Goal: Task Accomplishment & Management: Manage account settings

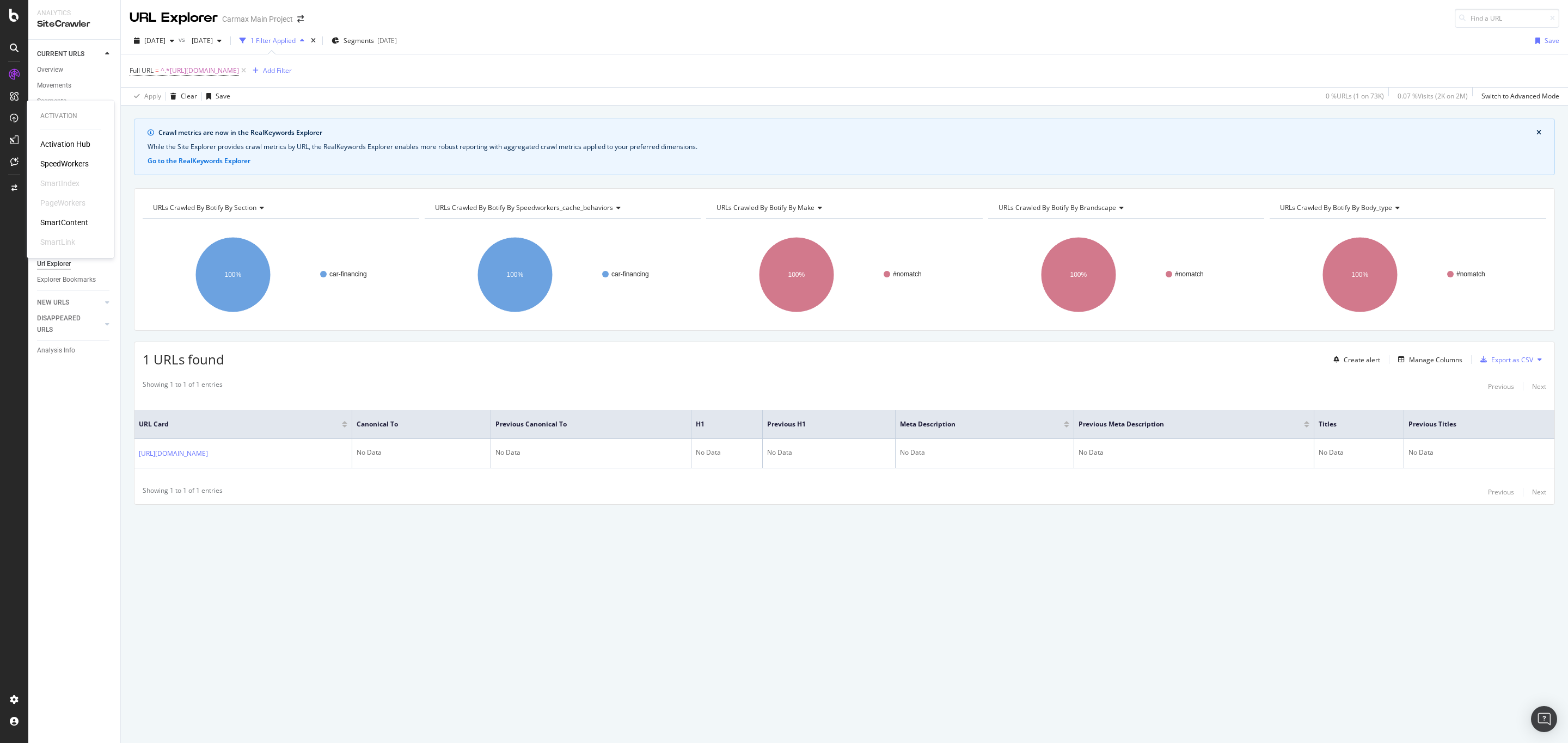
click at [54, 160] on div "SpeedWorkers" at bounding box center [64, 163] width 48 height 11
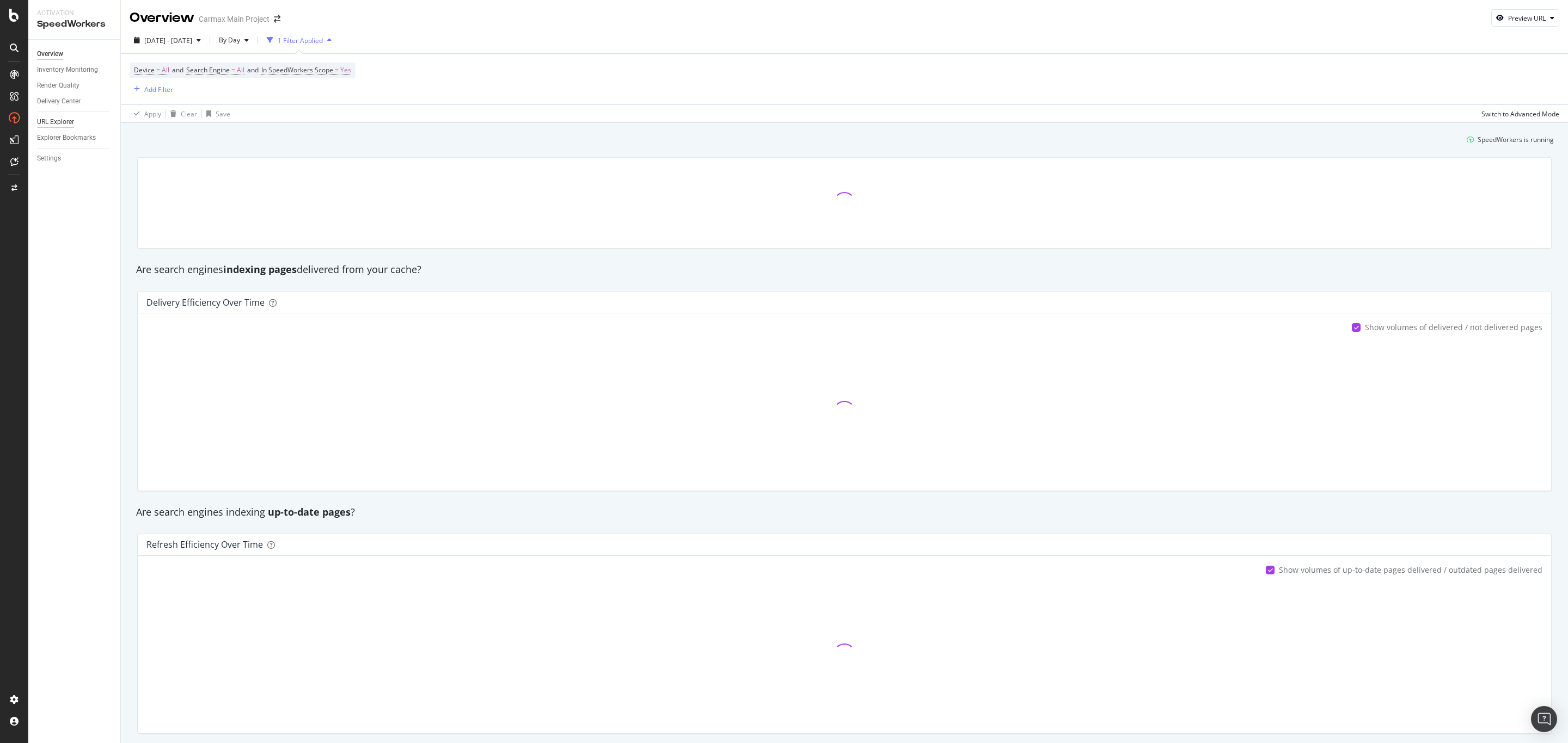
click at [51, 120] on div "URL Explorer" at bounding box center [55, 122] width 37 height 12
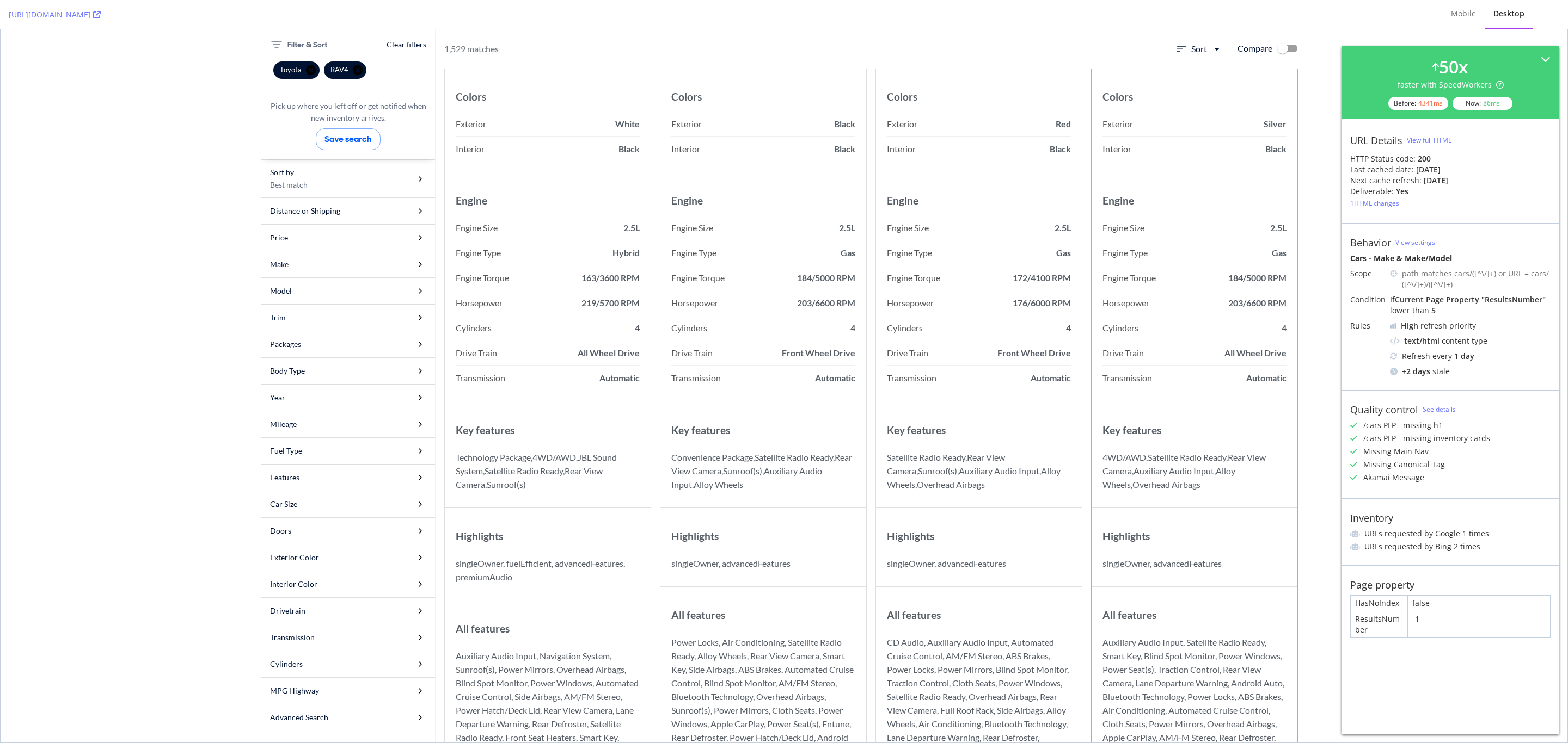
scroll to position [653, 0]
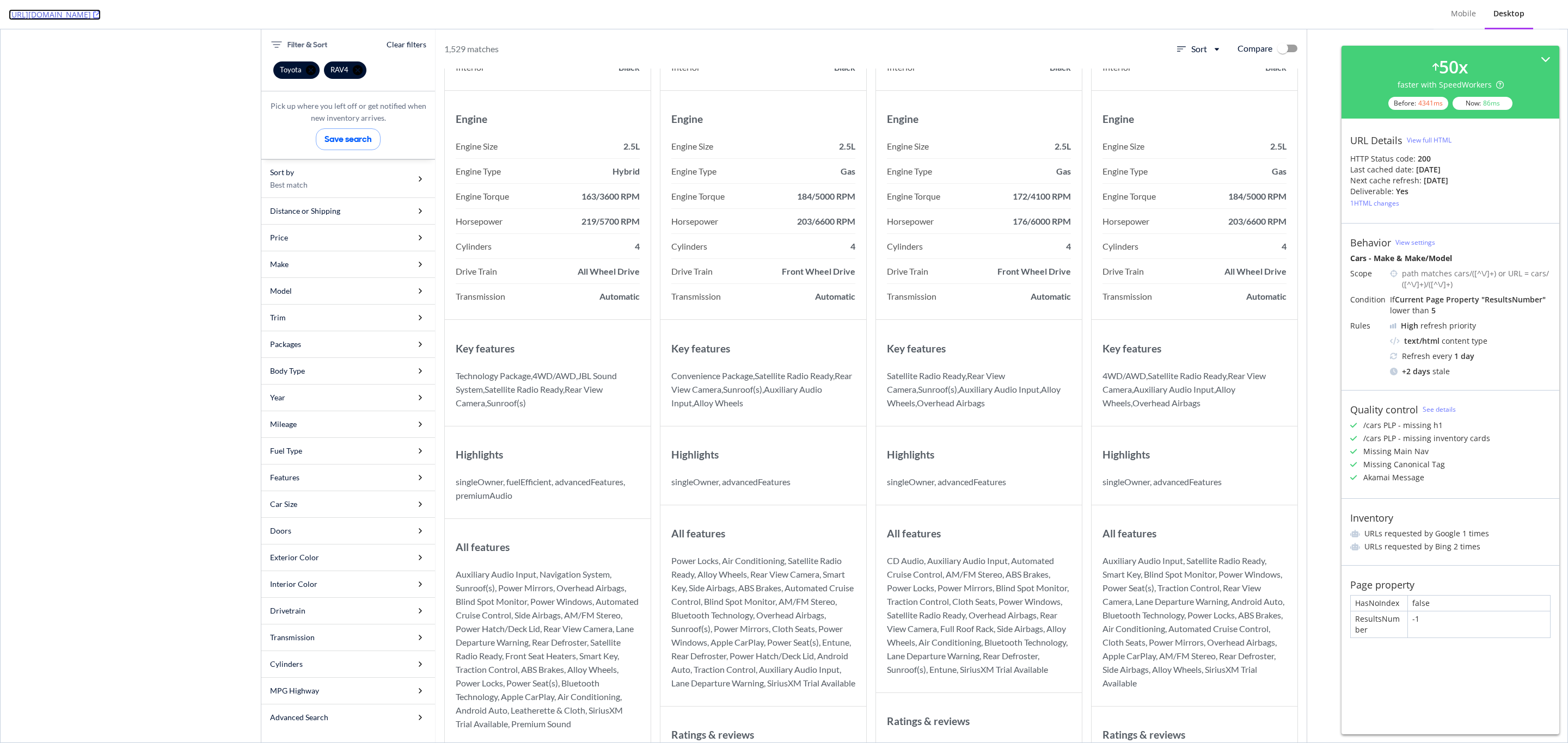
click at [101, 14] on icon at bounding box center [97, 14] width 8 height 8
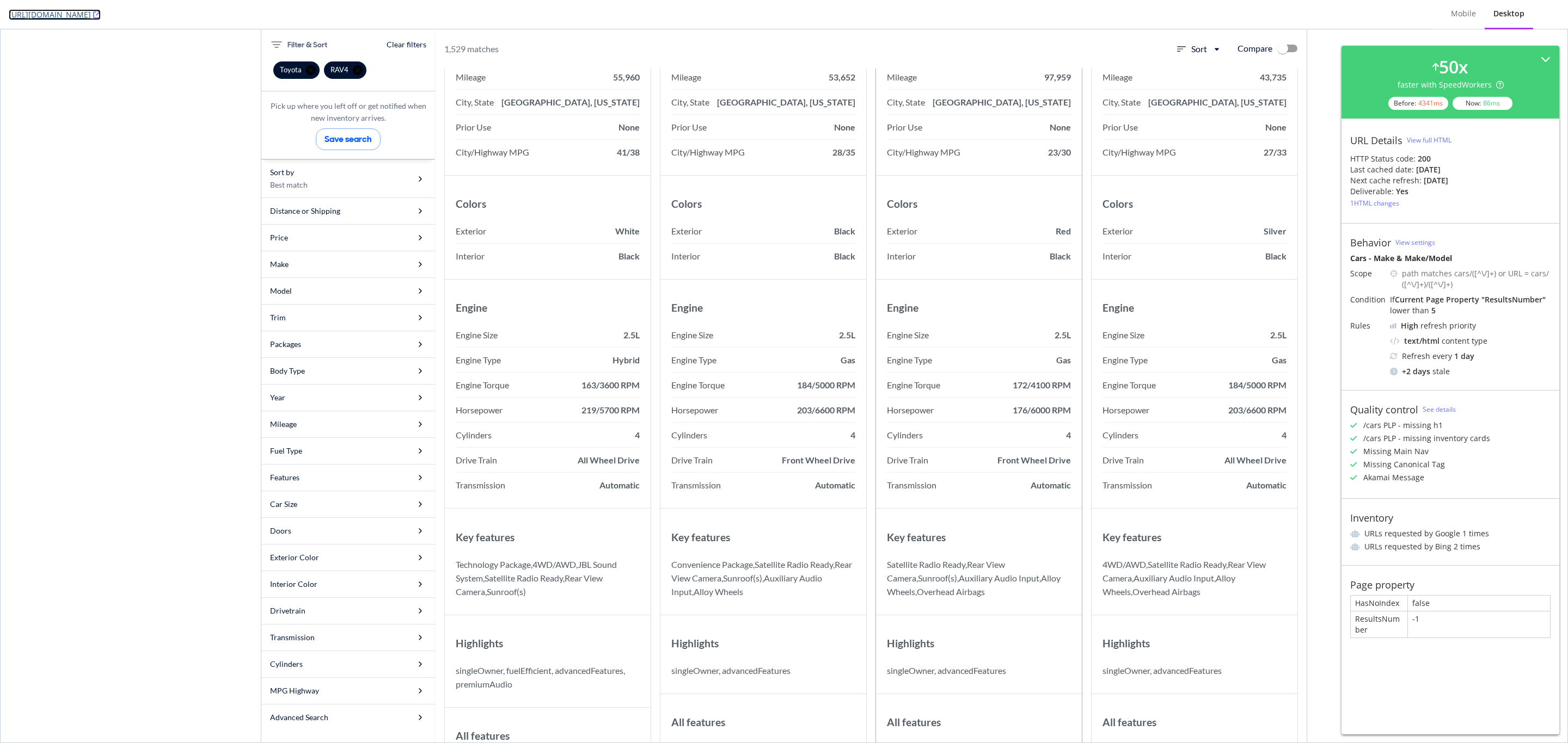
scroll to position [245, 0]
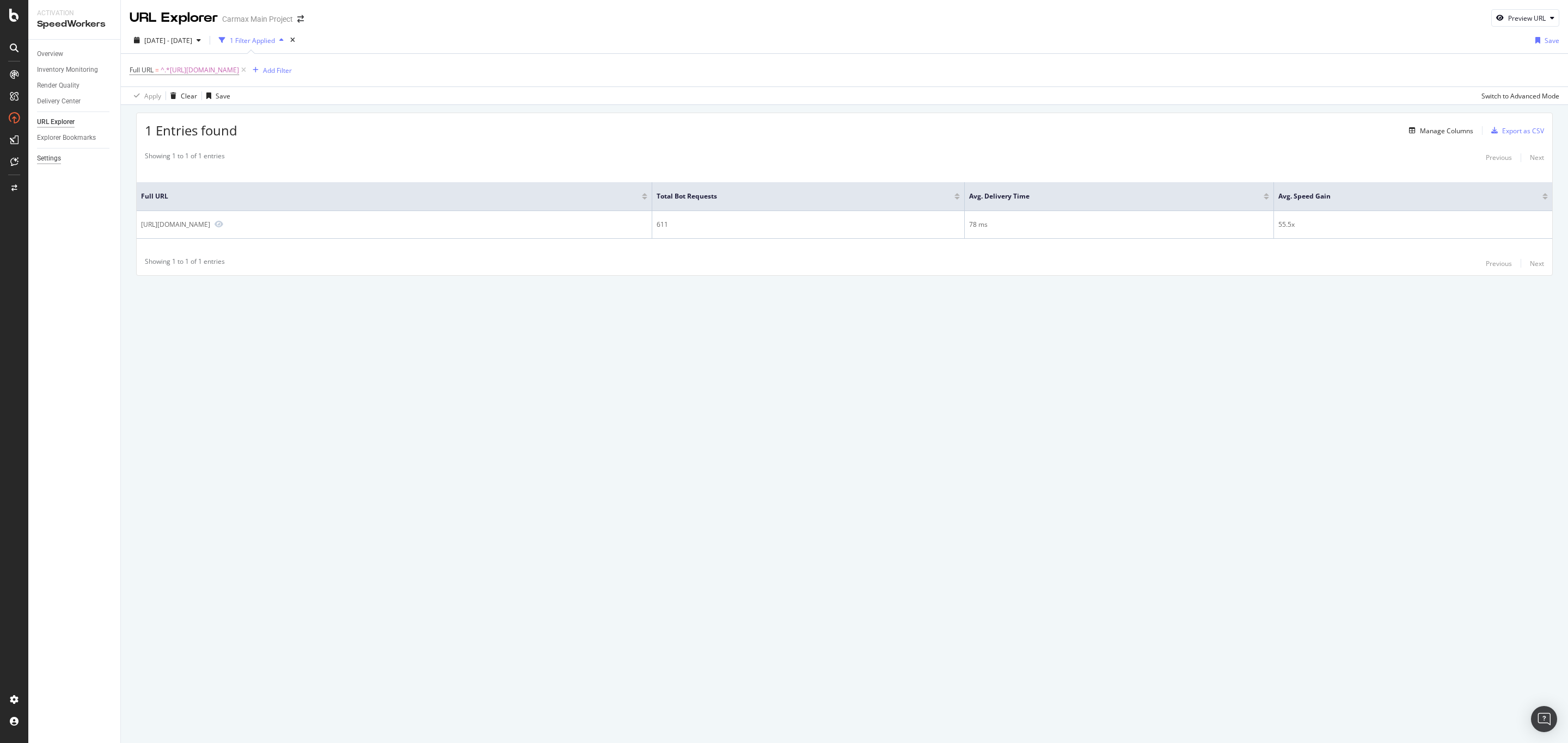
click at [56, 160] on div "Settings" at bounding box center [48, 158] width 24 height 12
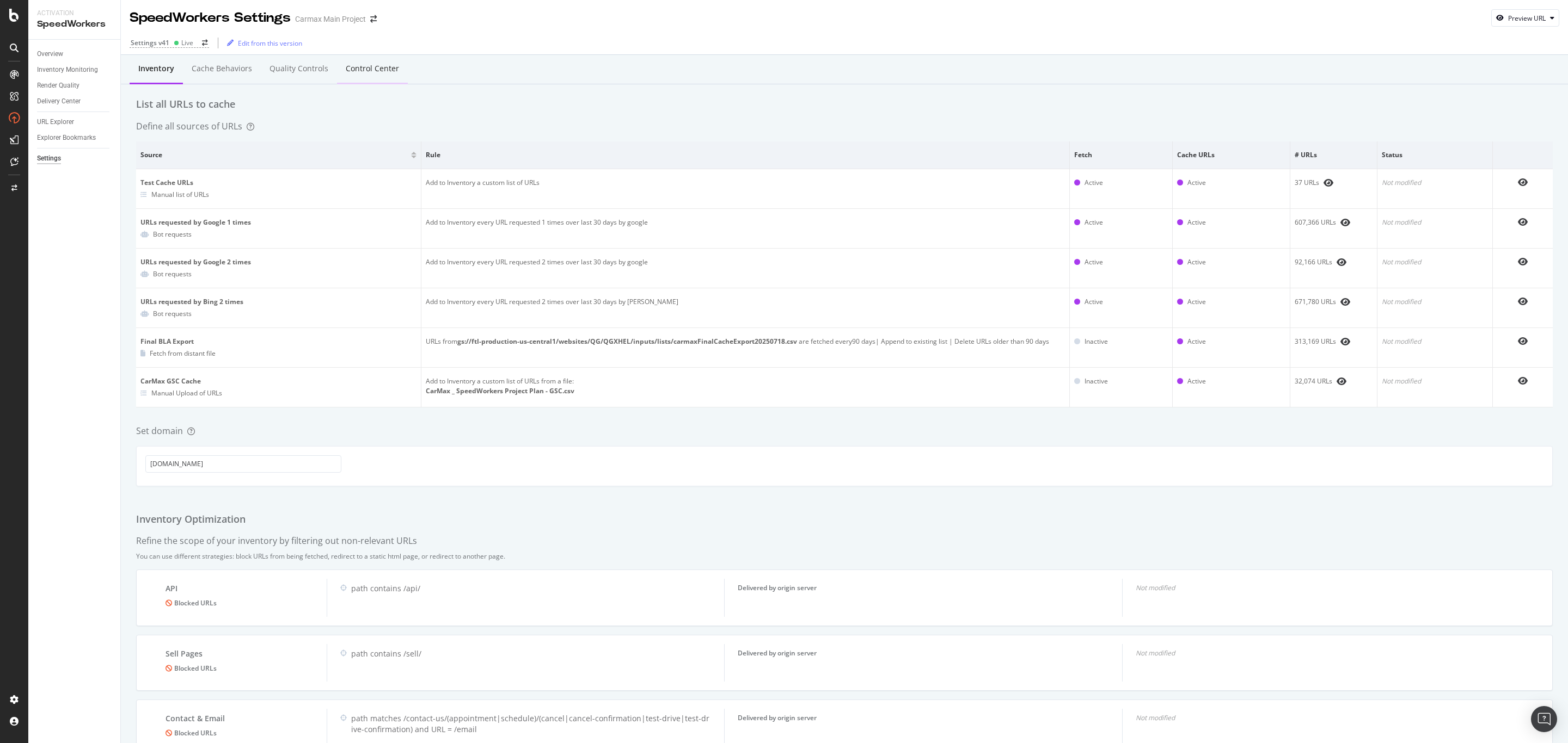
click at [370, 66] on div "Control Center" at bounding box center [372, 68] width 54 height 11
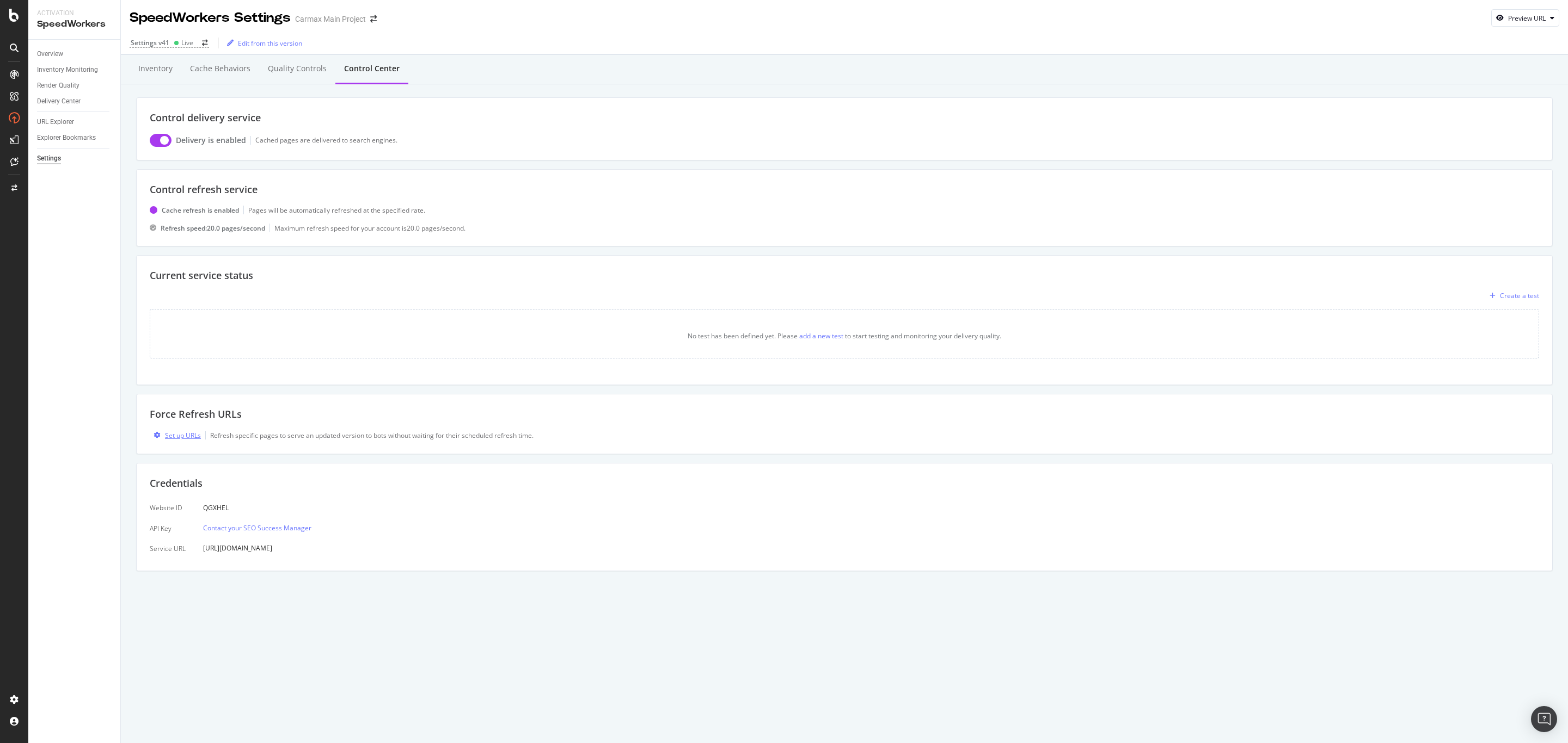
click at [189, 438] on div "Set up URLs" at bounding box center [183, 435] width 36 height 9
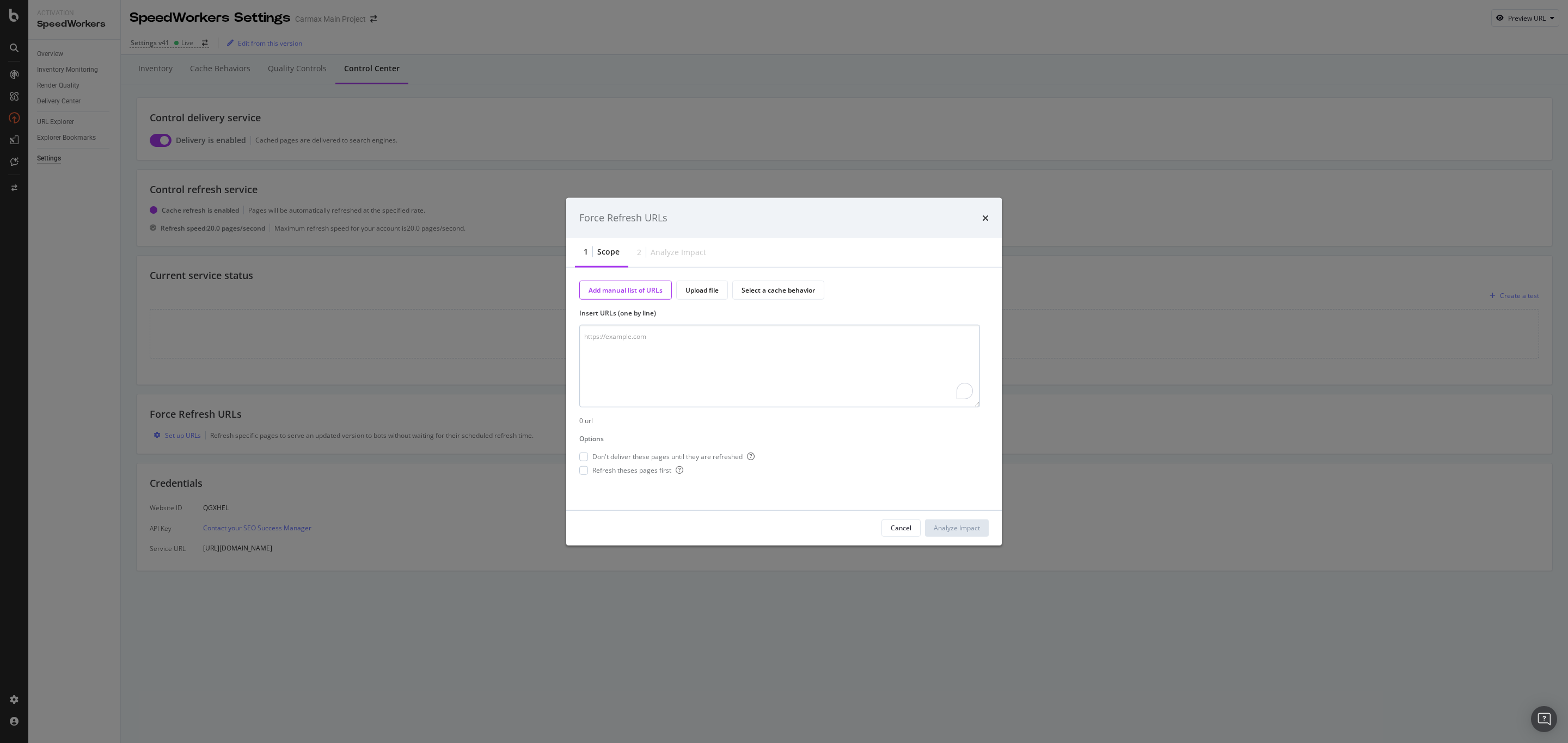
type textarea "https://teams.microsoft.com/l/meetingrecap?driveId=b%21fG6IuWsda0uChLc_PYo0Saup…"
paste textarea "https://www.carmax.com/cars/toyota/4runner"
click at [701, 350] on textarea "https://www.carmax.com/cars/toyota/4runner" at bounding box center [780, 366] width 401 height 82
paste textarea "https://www.carmax.com/cars/toyota/tacoma"
click at [727, 359] on textarea "https://www.carmax.com/cars/toyota/4runner https://www.carmax.com/cars/toyota/t…" at bounding box center [780, 366] width 401 height 82
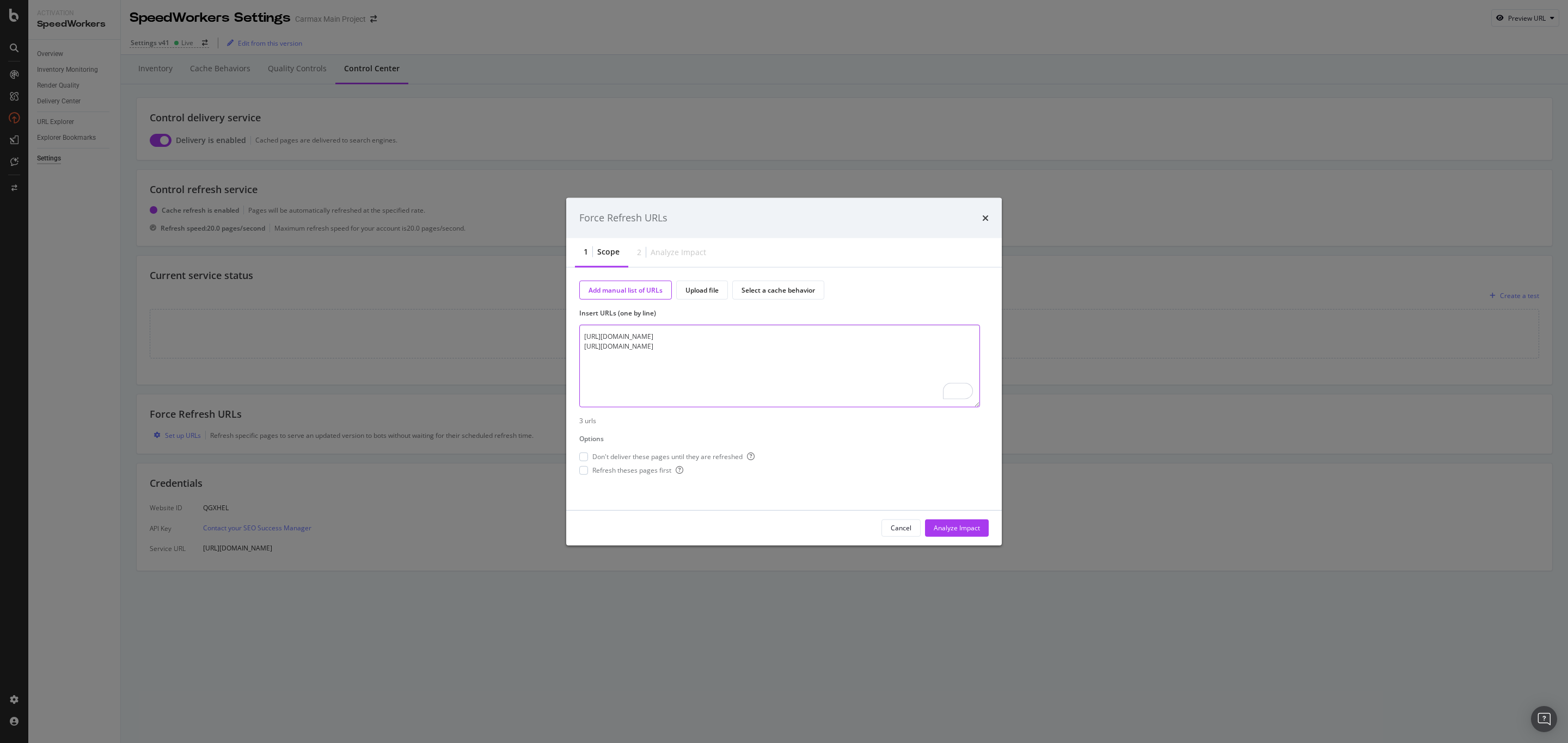
paste textarea "https://www.carmax.com/cars/toyota/rav4"
click at [665, 369] on textarea "https://www.carmax.com/cars/toyota/4runner https://www.carmax.com/cars/toyota/t…" at bounding box center [780, 366] width 401 height 82
paste textarea "https://www.carmax.com/cars/honda/cr-v"
click at [610, 379] on textarea "https://www.carmax.com/cars/toyota/4runner https://www.carmax.com/cars/toyota/t…" at bounding box center [780, 366] width 401 height 82
paste textarea "https://www.carmax.com/cars/jeep/wrangler"
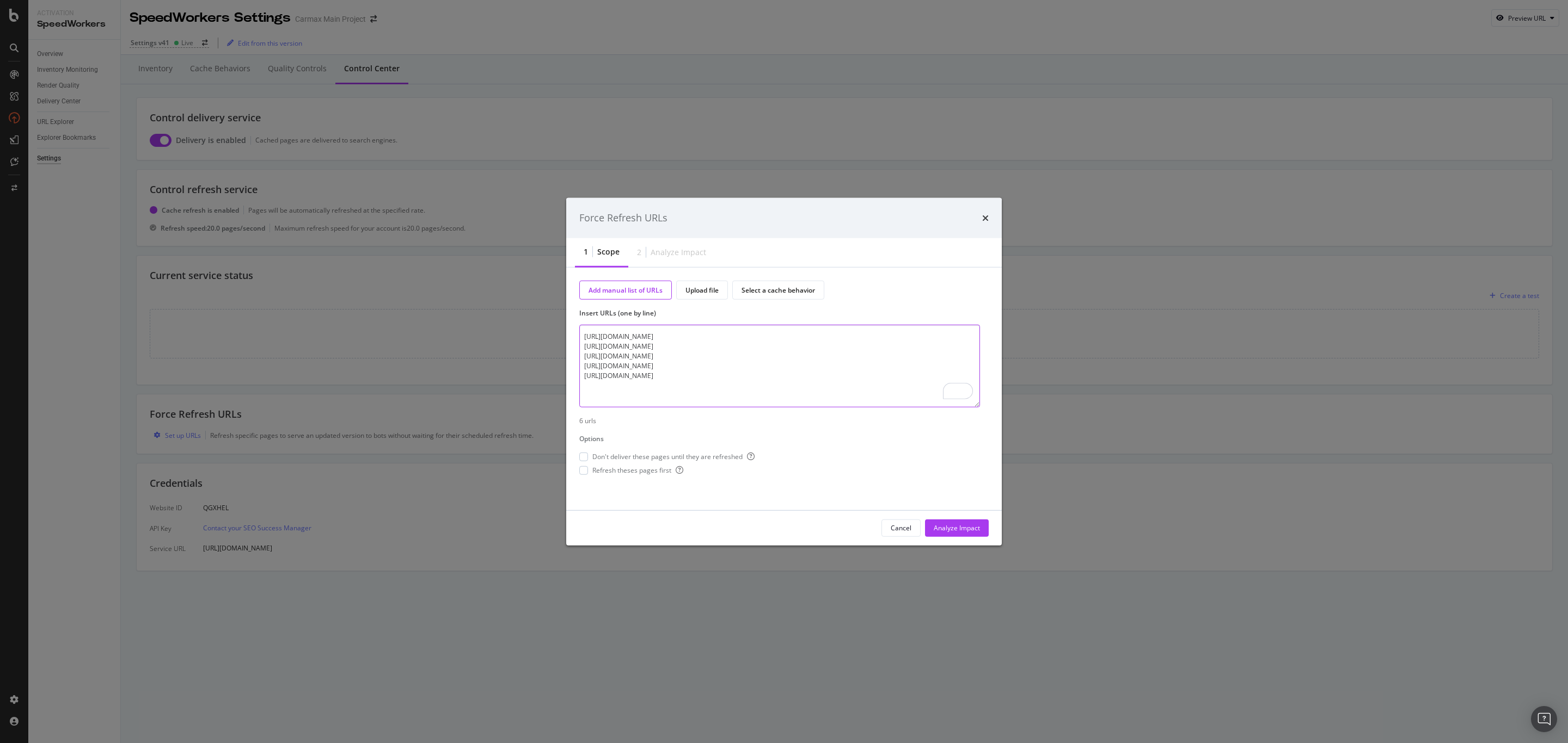
click at [716, 387] on textarea "https://www.carmax.com/cars/toyota/4runner https://www.carmax.com/cars/toyota/t…" at bounding box center [780, 366] width 401 height 82
paste textarea "https://www.carmax.com/cars/ford/f150"
click at [709, 397] on textarea "https://www.carmax.com/cars/toyota/4runner https://www.carmax.com/cars/toyota/t…" at bounding box center [780, 366] width 401 height 82
paste textarea "https://www.carmax.com/cars/honda/civic"
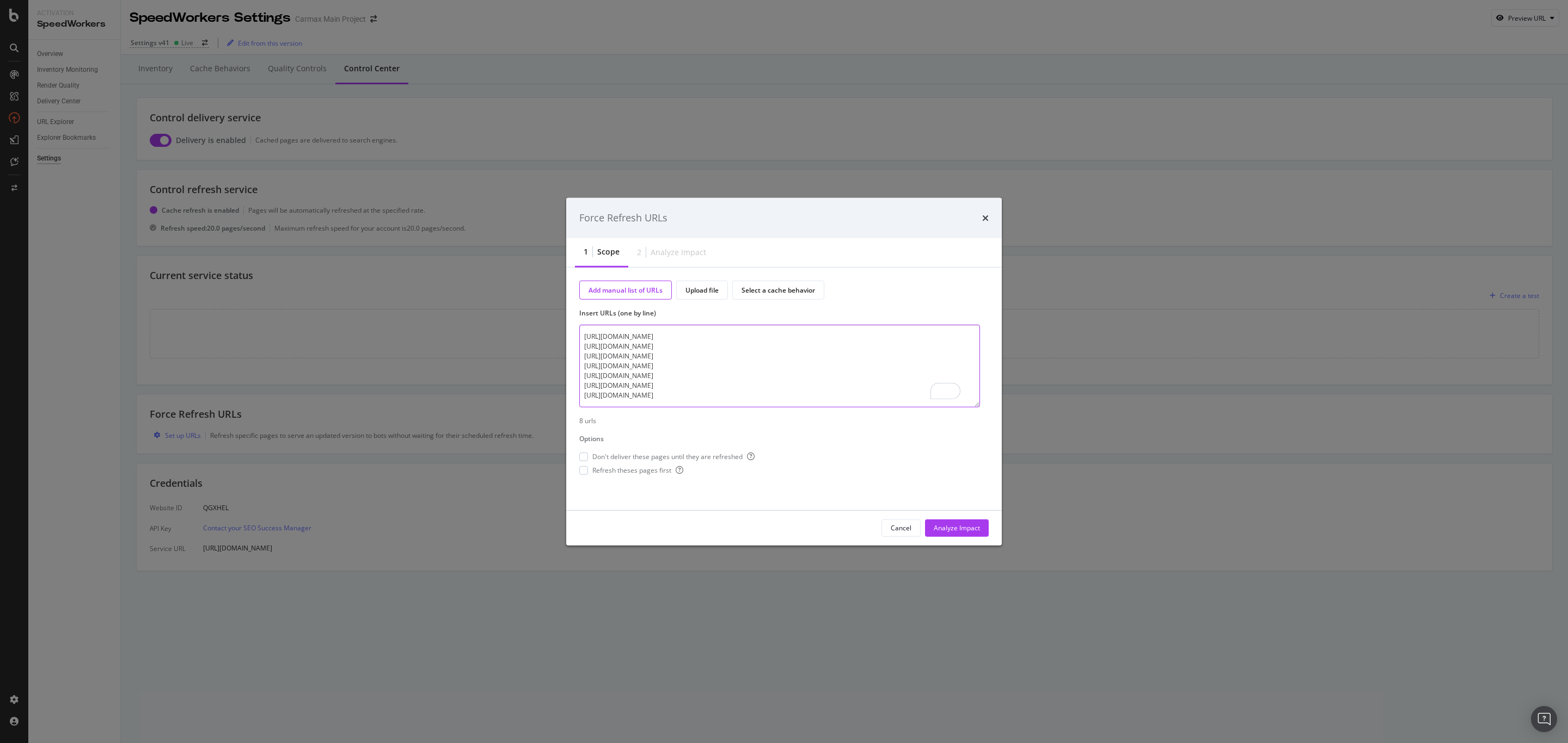
click at [709, 394] on textarea "https://www.carmax.com/cars/toyota/4runner https://www.carmax.com/cars/toyota/t…" at bounding box center [780, 366] width 401 height 82
paste textarea "https://www.carmax.com/cars/toyota/tundra"
click at [718, 402] on textarea "https://www.carmax.com/cars/toyota/4runner https://www.carmax.com/cars/toyota/t…" at bounding box center [780, 366] width 401 height 82
paste textarea "https://www.carmax.com/cars/chevrolet/tahoe"
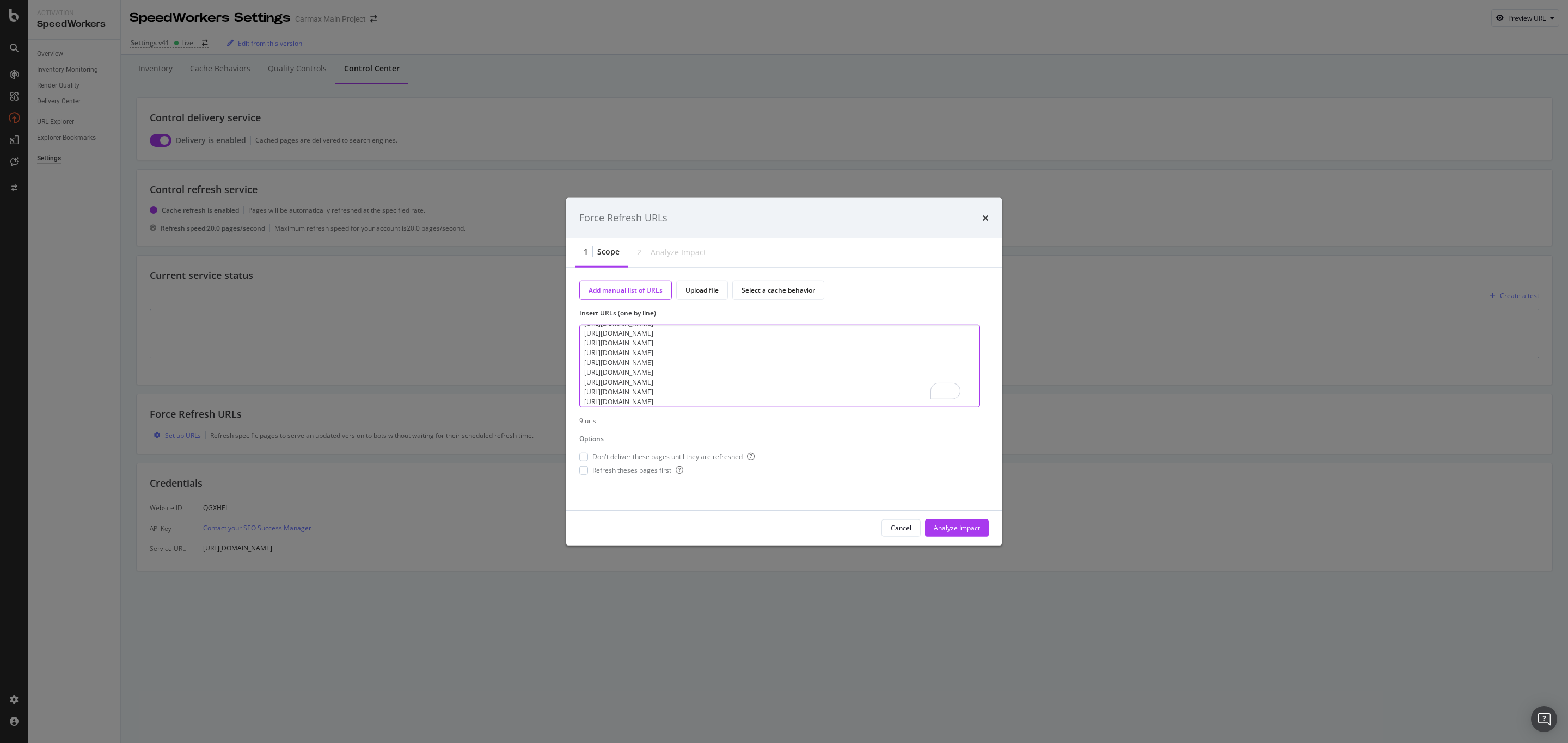
scroll to position [23, 0]
click at [692, 399] on textarea "https://www.carmax.com/cars/toyota/4runner https://www.carmax.com/cars/toyota/t…" at bounding box center [780, 366] width 401 height 82
paste textarea "https://www.carmax.com/cars/toyota/camry"
click at [724, 401] on textarea "https://www.carmax.com/cars/toyota/4runner https://www.carmax.com/cars/toyota/t…" at bounding box center [780, 366] width 401 height 82
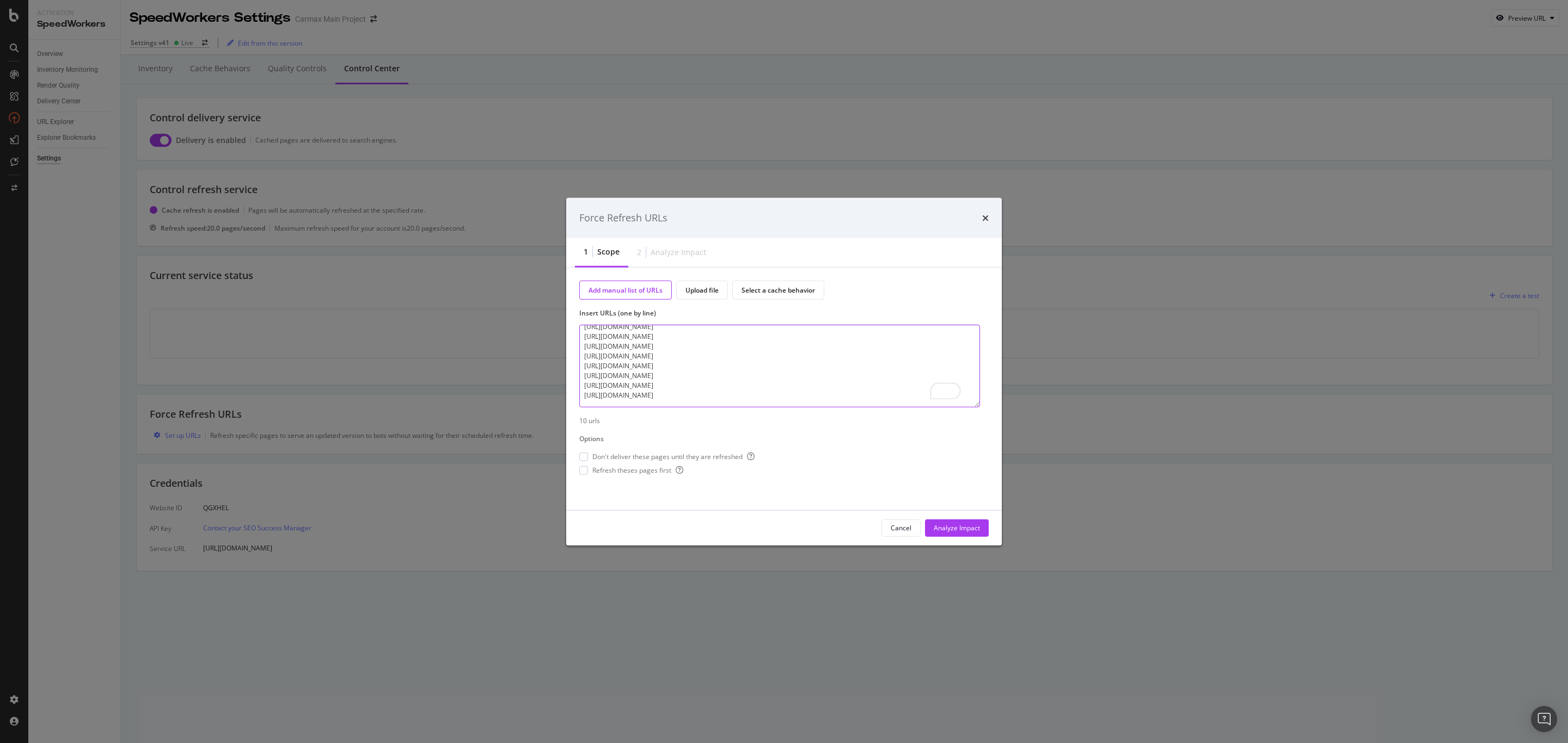
scroll to position [33, 0]
paste textarea "https://www.carmax.com/cars/toyota/corolla"
click at [740, 402] on textarea "https://www.carmax.com/cars/toyota/4runner https://www.carmax.com/cars/toyota/t…" at bounding box center [780, 366] width 401 height 82
paste textarea "https://www.carmax.com/cars/dodge/charger"
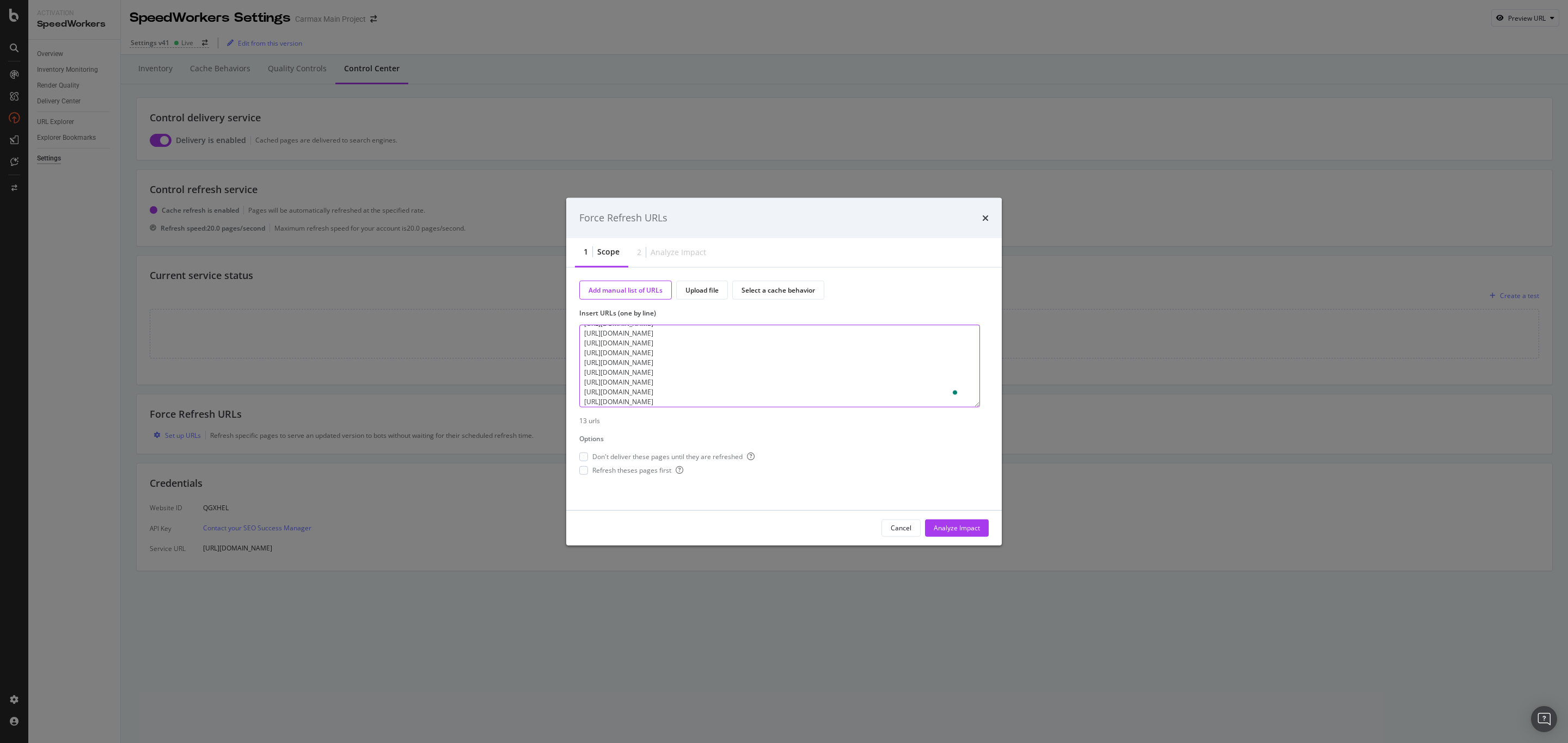
scroll to position [52, 0]
click at [735, 398] on textarea "https://www.carmax.com/cars/toyota/4runner https://www.carmax.com/cars/toyota/t…" at bounding box center [780, 366] width 401 height 82
paste textarea "https://www.carmax.com/cars/subaru/crosstrek"
click at [738, 400] on textarea "https://www.carmax.com/cars/toyota/4runner https://www.carmax.com/cars/toyota/t…" at bounding box center [780, 366] width 401 height 82
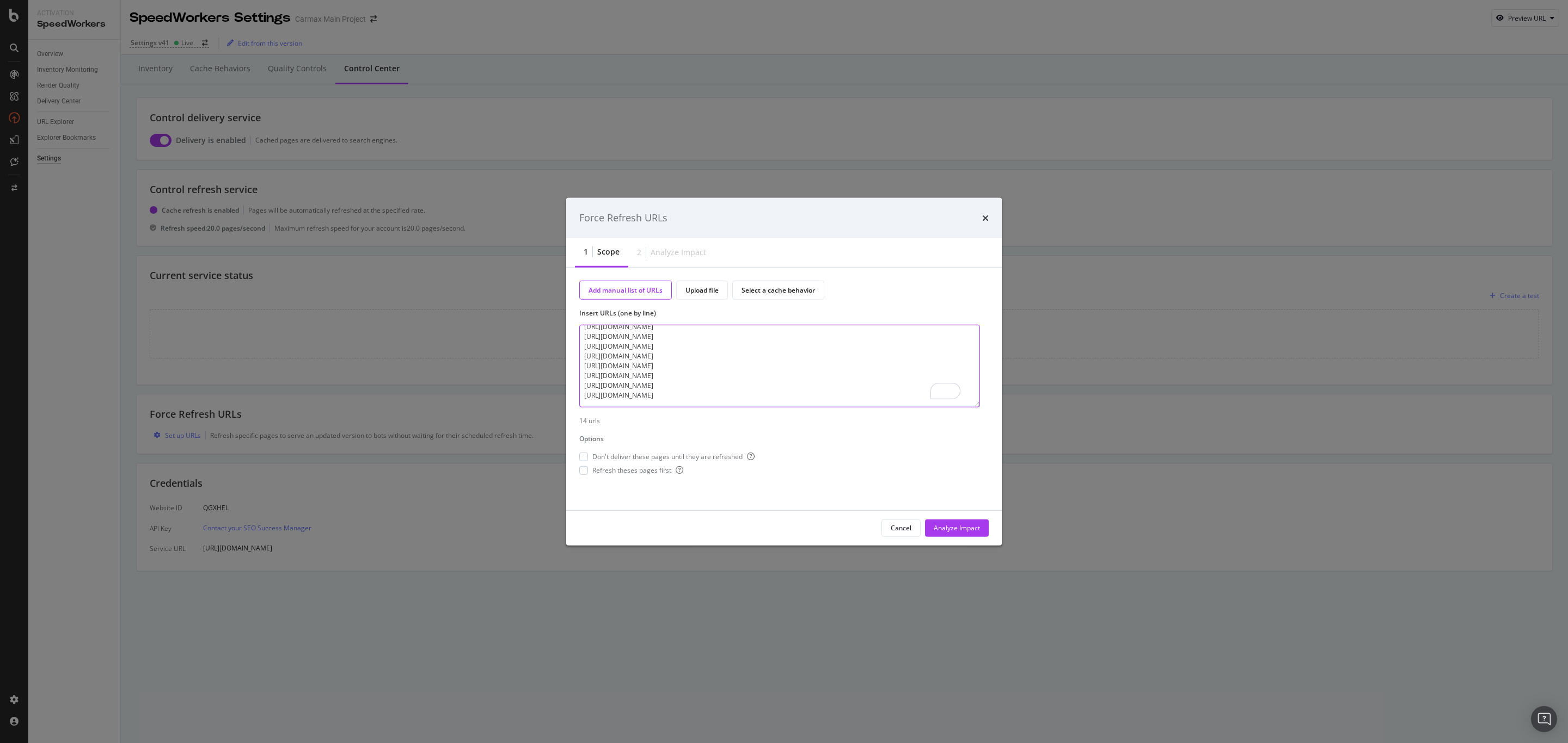
paste textarea "https://www.carmax.com/cars/honda/accord"
click at [751, 402] on textarea "https://www.carmax.com/cars/toyota/4runner https://www.carmax.com/cars/toyota/t…" at bounding box center [780, 366] width 401 height 82
paste textarea "https://www.carmax.com/cars/nissan/370z"
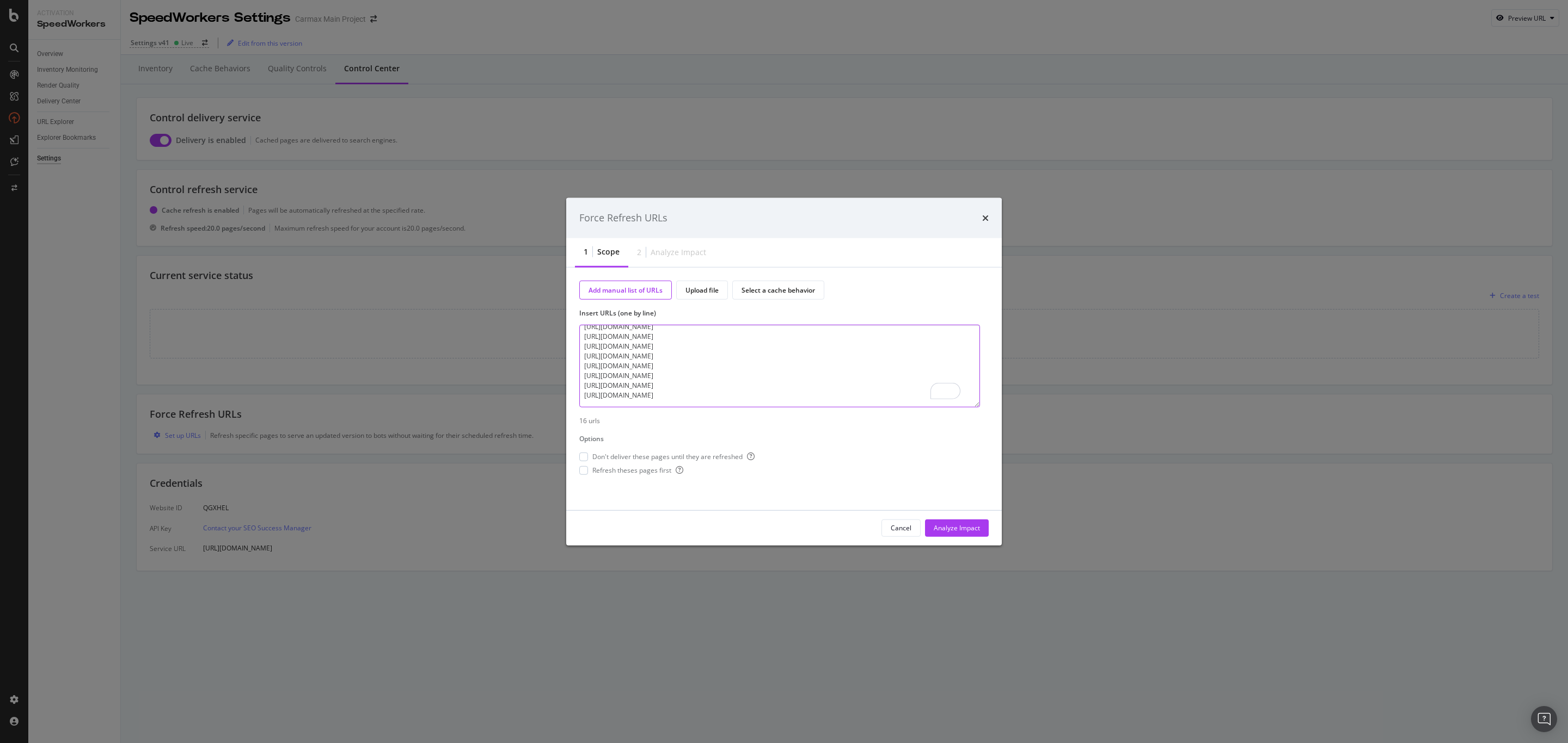
click at [720, 405] on textarea "https://www.carmax.com/cars/toyota/4runner https://www.carmax.com/cars/toyota/t…" at bounding box center [780, 366] width 401 height 82
paste textarea "https://www.carmax.com/cars/bmw/m3"
type textarea "https://www.carmax.com/cars/toyota/4runner https://www.carmax.com/cars/toyota/t…"
click at [939, 523] on div "Analyze Impact" at bounding box center [957, 528] width 46 height 17
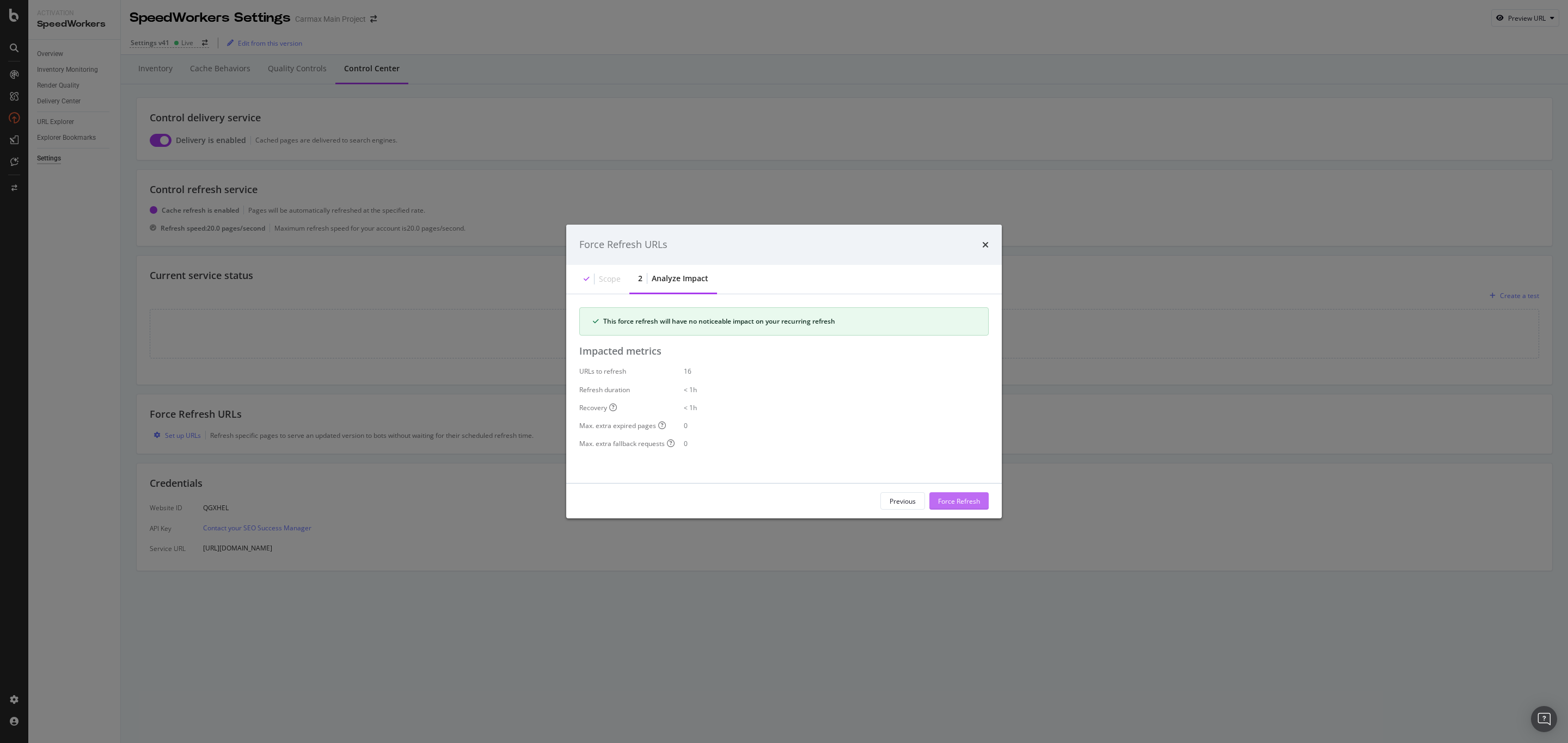
click at [946, 501] on div "Force Refresh" at bounding box center [959, 500] width 42 height 9
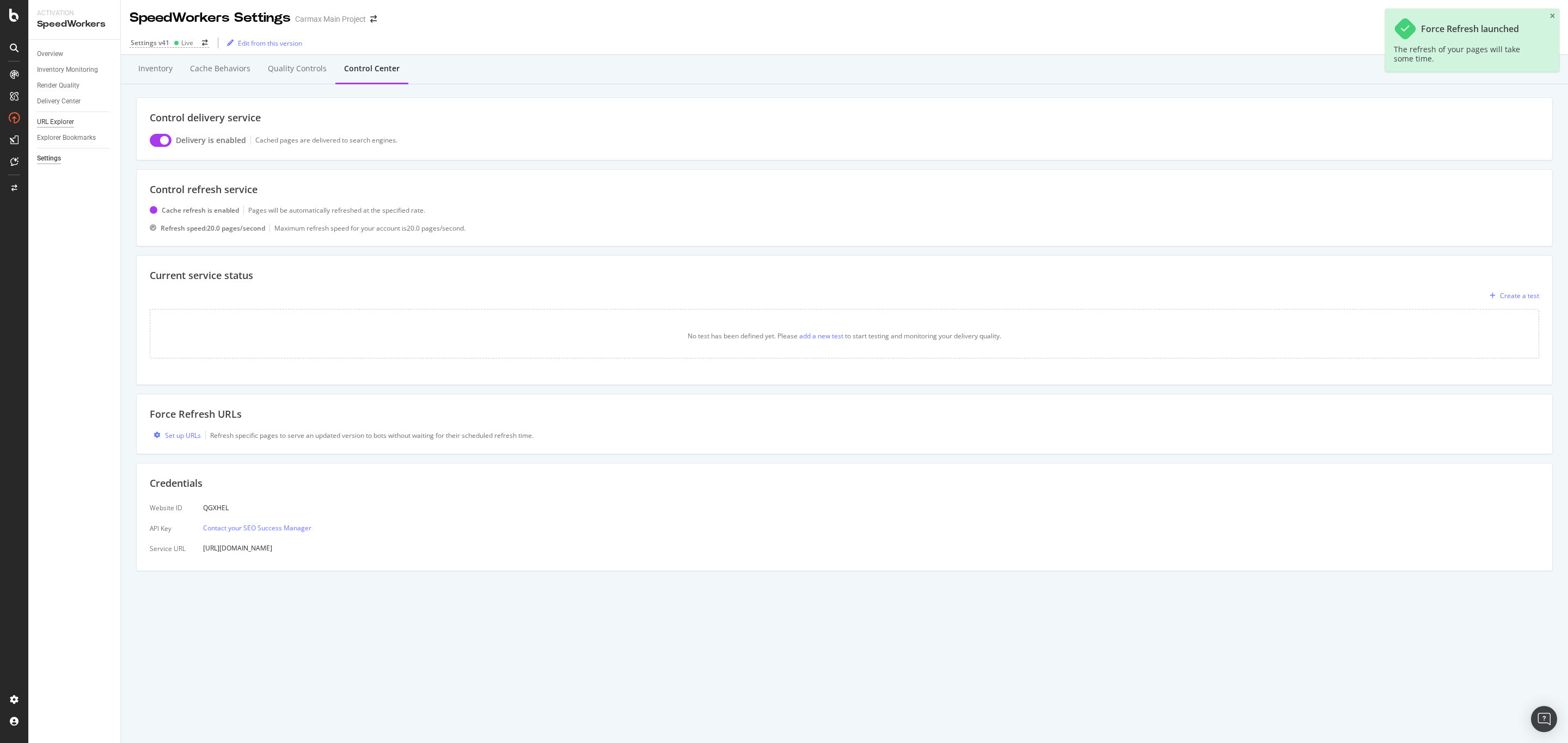
click at [56, 121] on div "URL Explorer" at bounding box center [55, 122] width 37 height 12
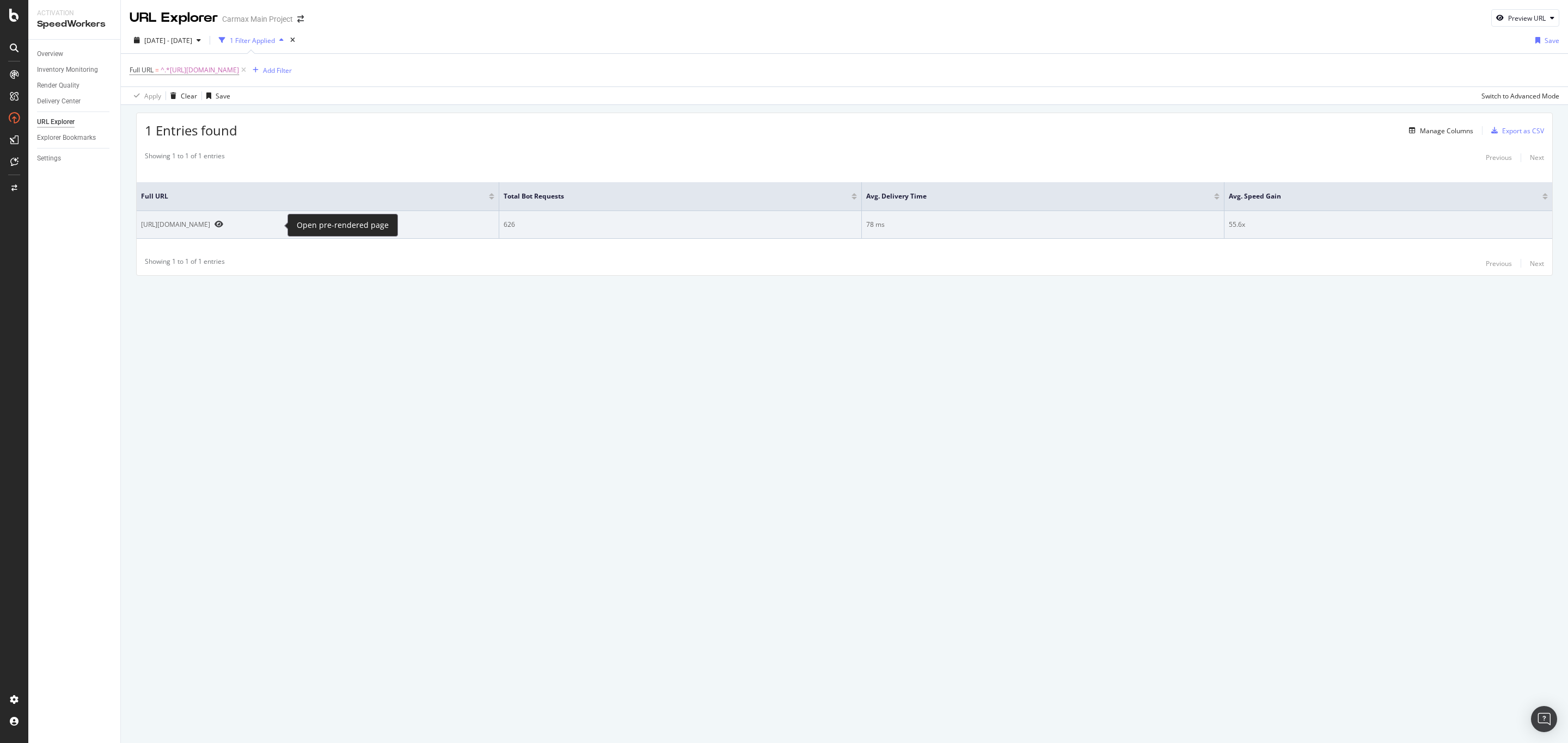
click at [223, 223] on icon "Preview https://www.carmax.com/cars/toyota/rav4" at bounding box center [219, 224] width 9 height 8
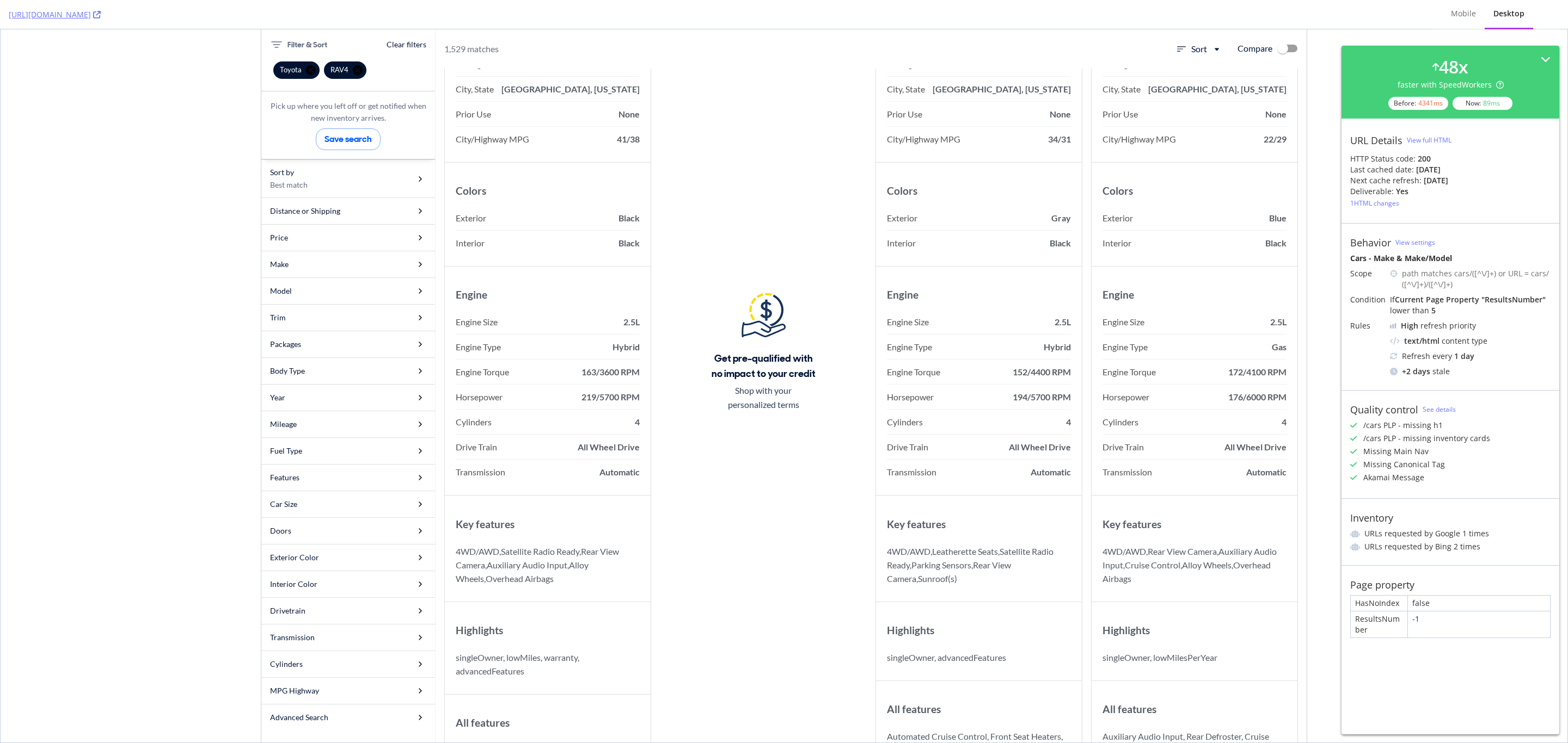
scroll to position [1877, 0]
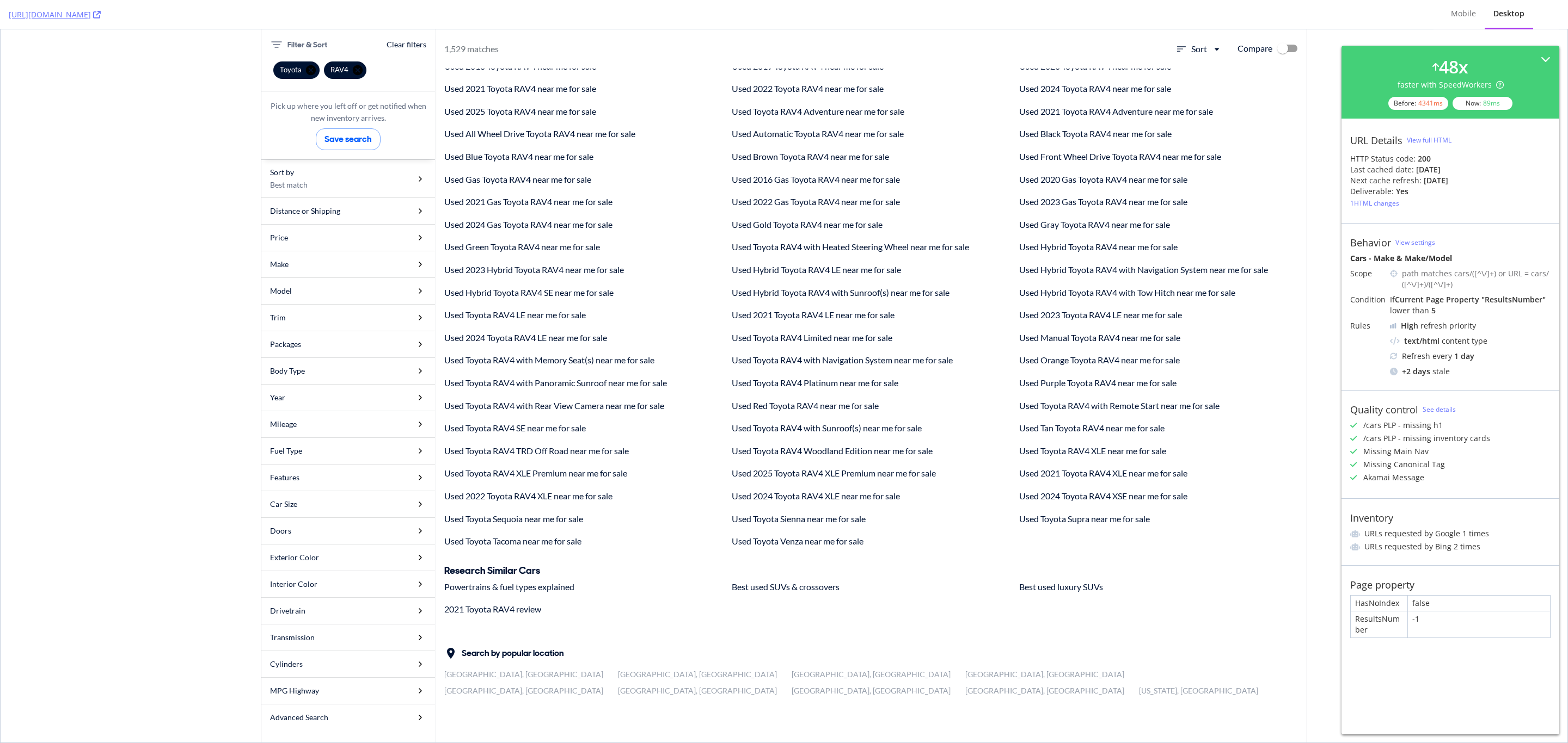
drag, startPoint x: 1560, startPoint y: 179, endPoint x: 1508, endPoint y: 659, distance: 482.8
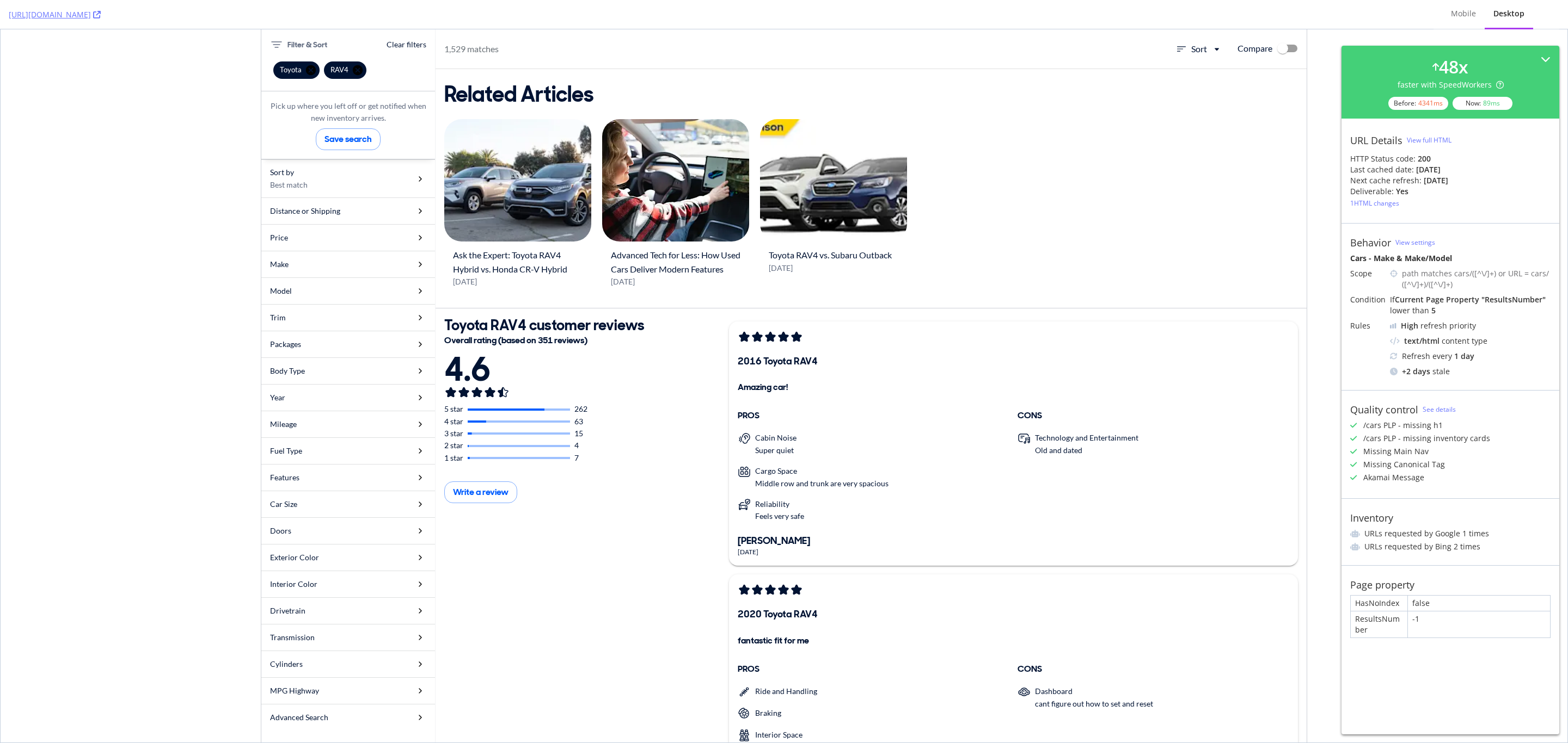
scroll to position [8145, 0]
